Goal: Find specific page/section: Find specific page/section

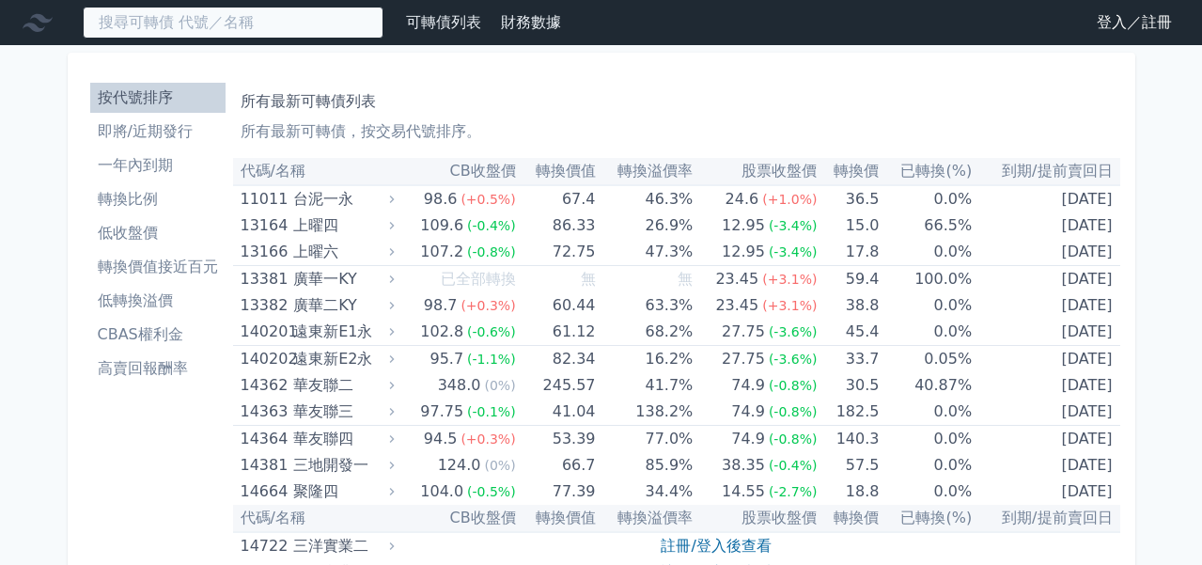
click at [239, 28] on input at bounding box center [233, 23] width 301 height 32
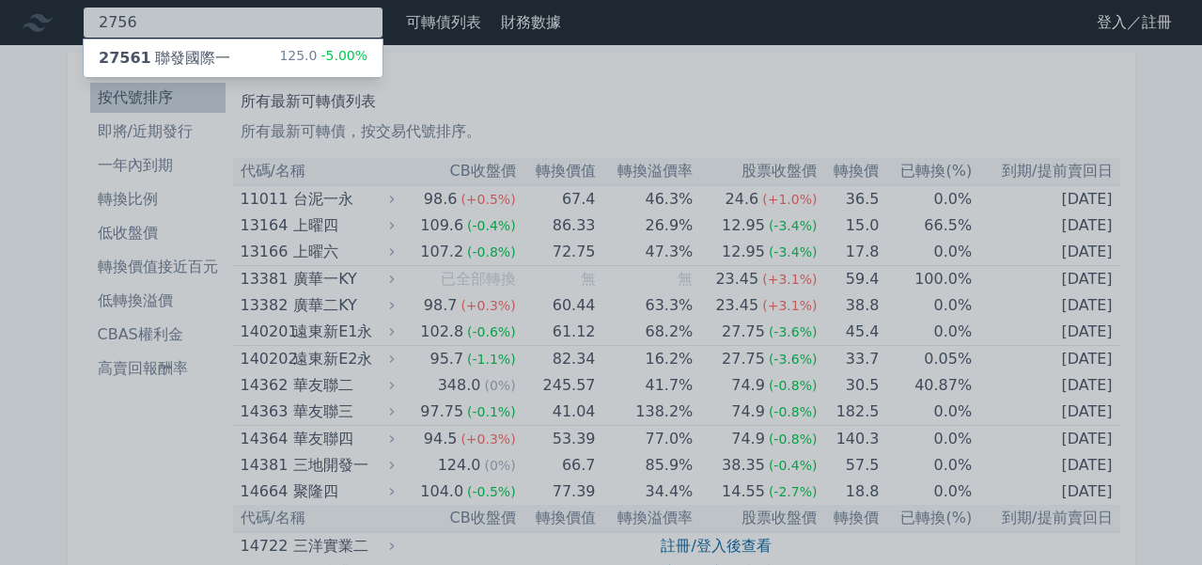
type input "2756"
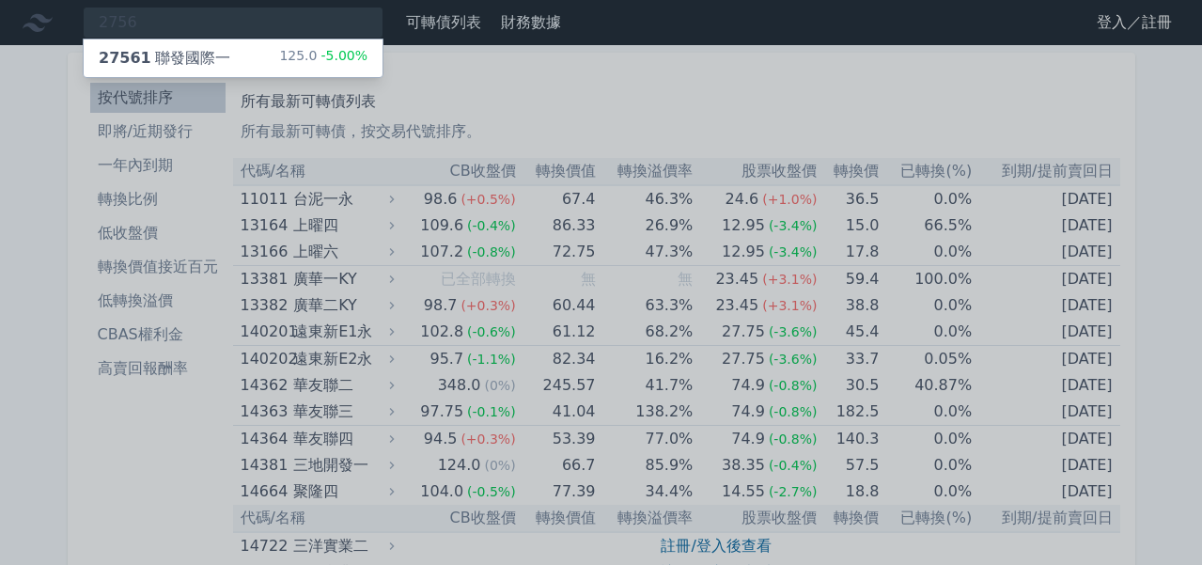
click at [235, 70] on div "27561 聯發國際一 125.0 -5.00%" at bounding box center [233, 58] width 299 height 38
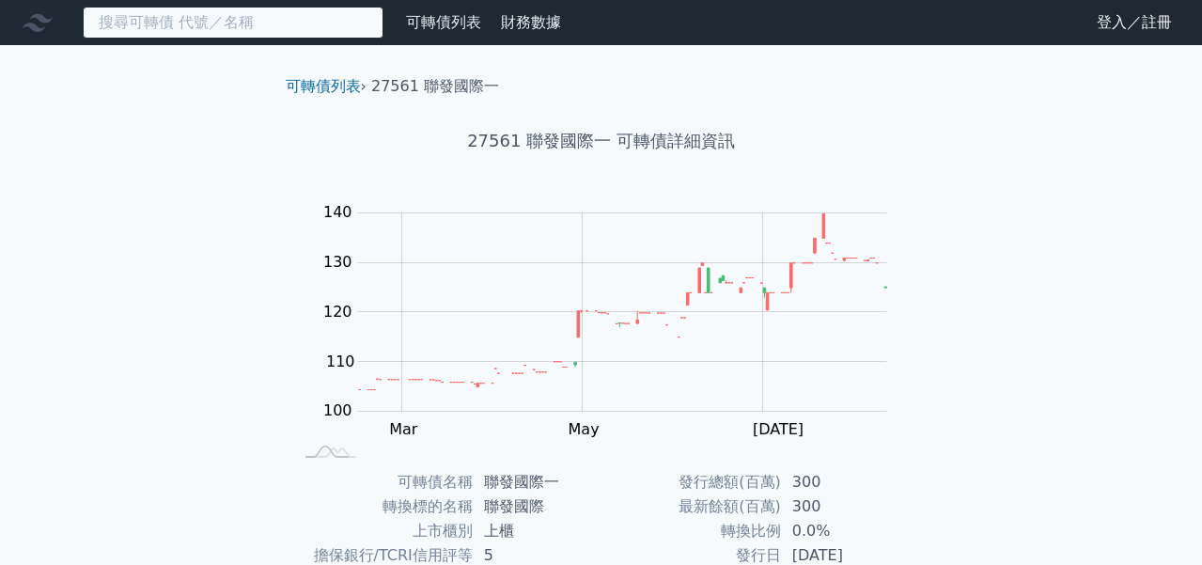
click at [273, 23] on input at bounding box center [233, 23] width 301 height 32
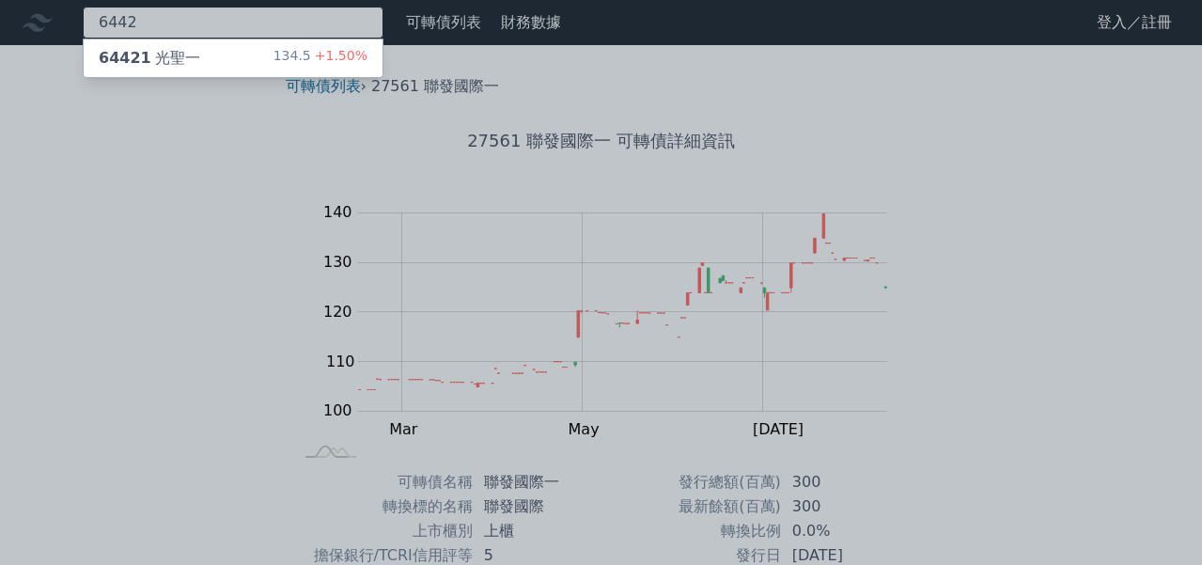
type input "6442"
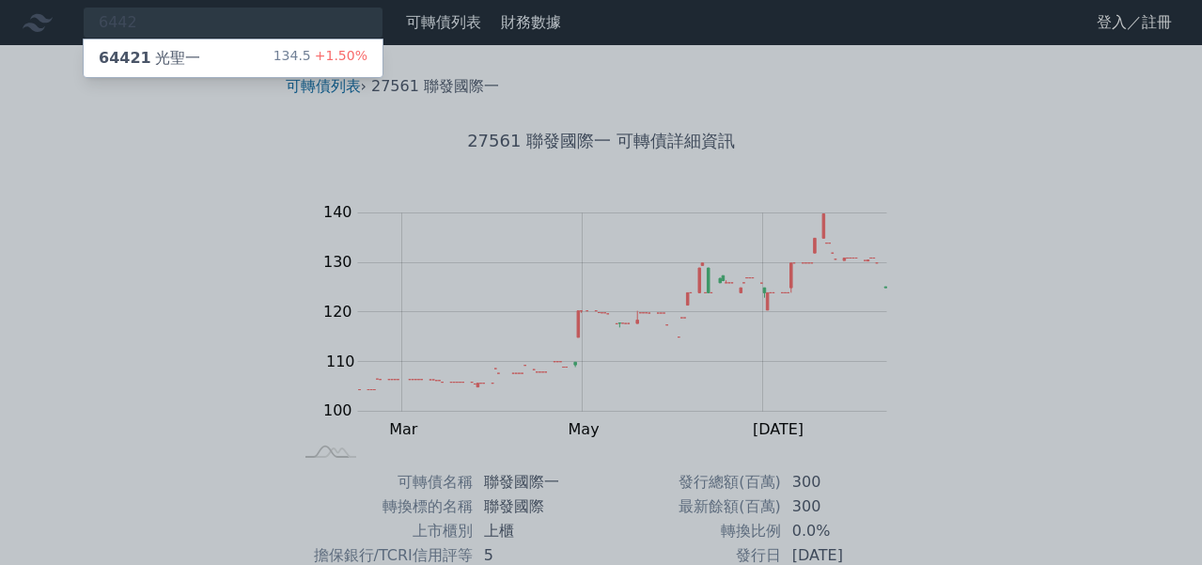
click at [267, 54] on div "64421 光聖一 134.5 +1.50%" at bounding box center [233, 58] width 299 height 38
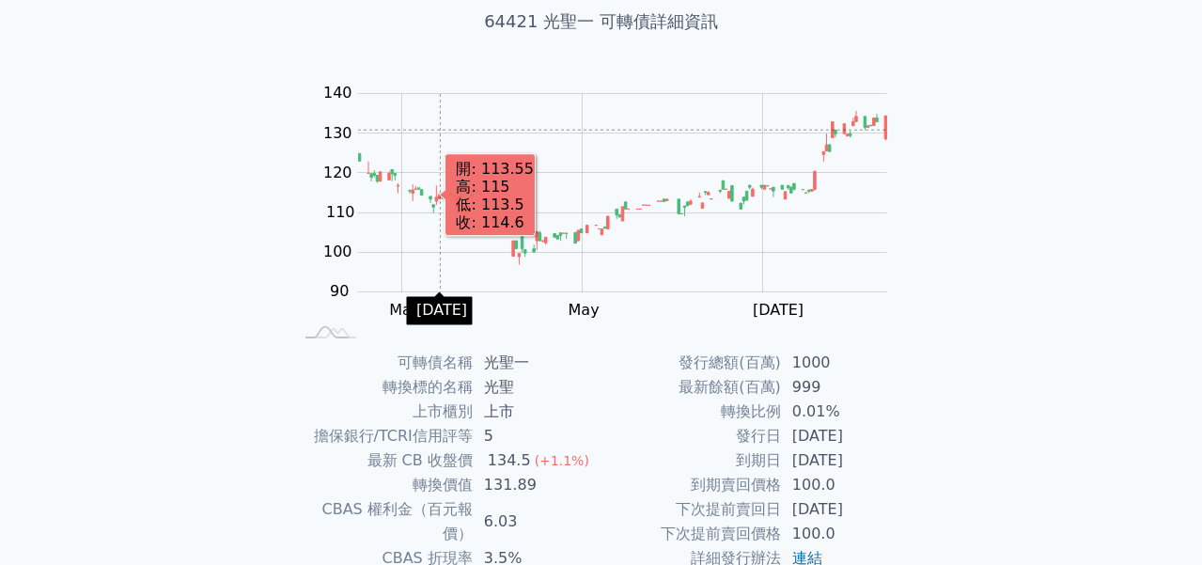
scroll to position [121, 0]
